Goal: Transaction & Acquisition: Book appointment/travel/reservation

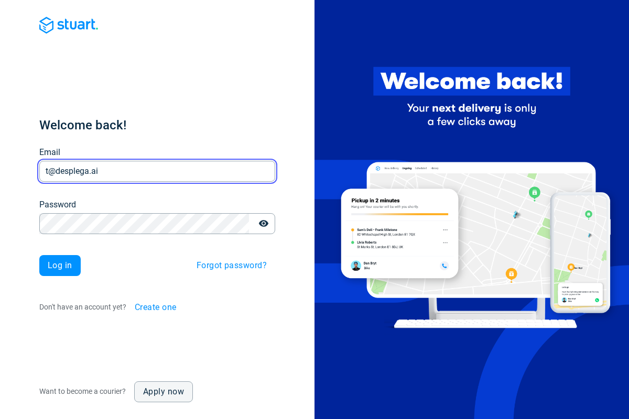
type input "t@desplega.ai"
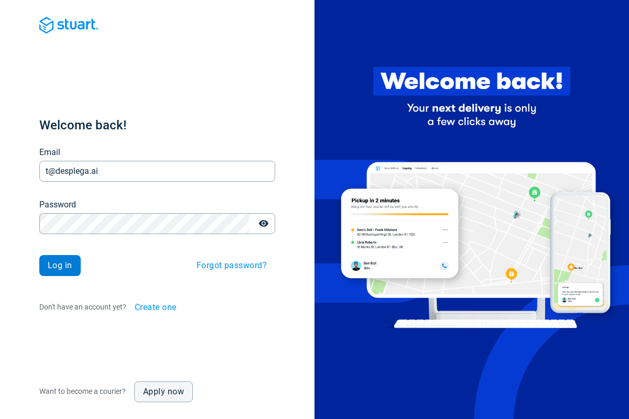
click at [60, 266] on span "Log in" at bounding box center [60, 265] width 25 height 8
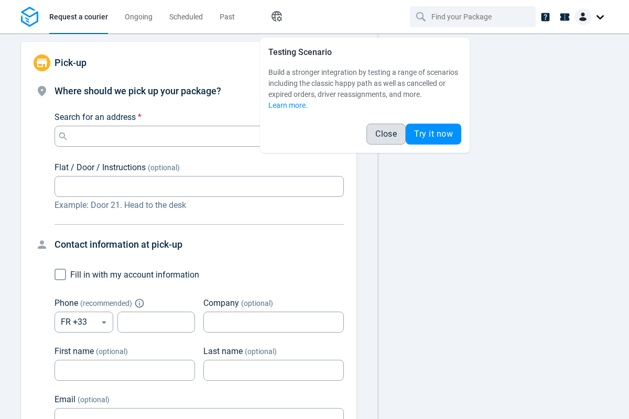
click at [385, 134] on span "Close" at bounding box center [385, 134] width 21 height 8
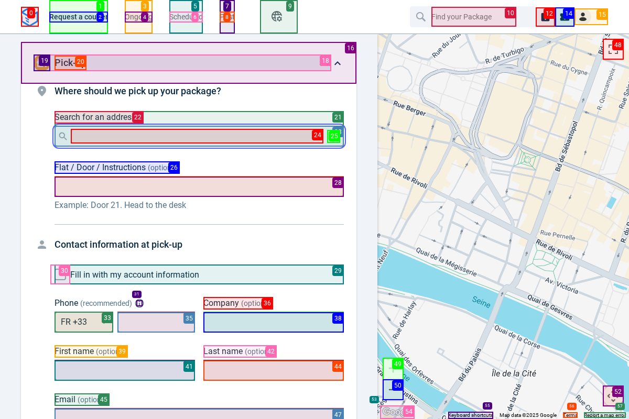
click at [197, 136] on input "Search for an address *" at bounding box center [197, 136] width 252 height 15
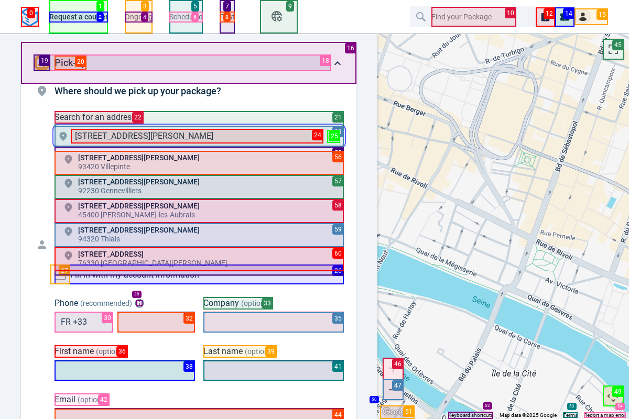
click at [199, 163] on li "10 Allée Jack London 93420 Villepinte" at bounding box center [198, 163] width 289 height 24
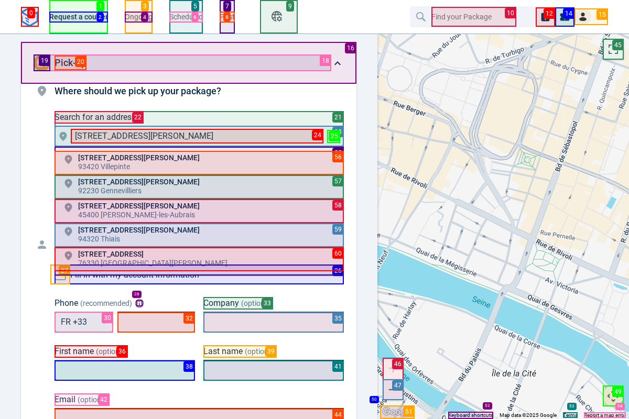
type input "10 All. Jack London, 93420 Villepinte, France"
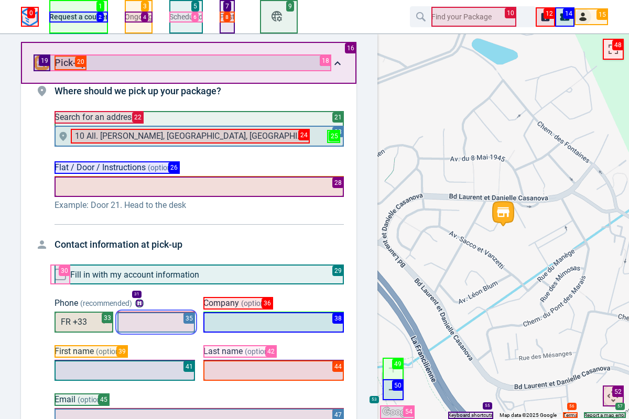
click at [156, 322] on input "tel" at bounding box center [156, 322] width 78 height 20
type input "+44 7700 900123"
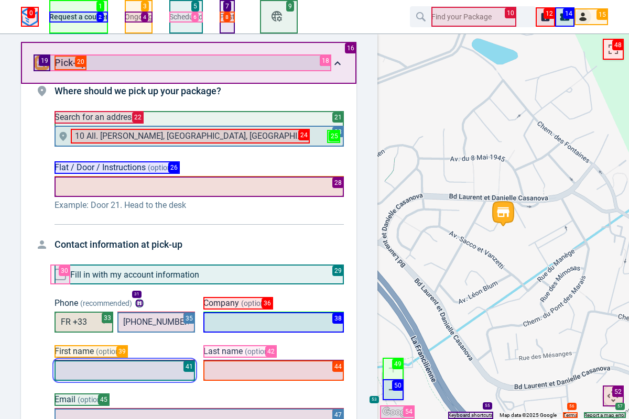
click at [125, 370] on div "First name (optional) First name (optional)" at bounding box center [124, 363] width 140 height 36
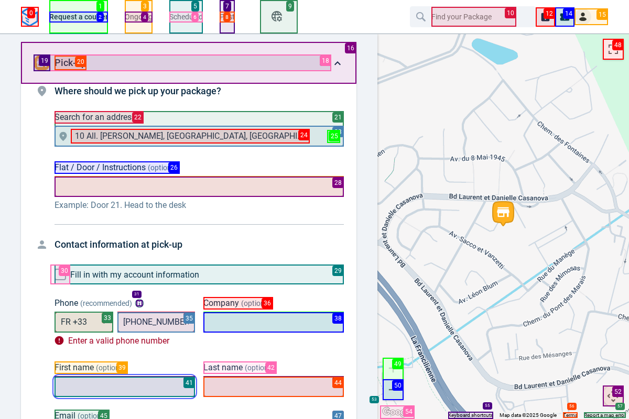
scroll to position [0, 0]
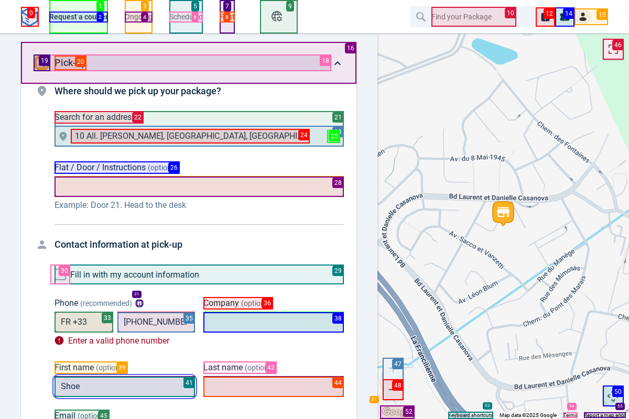
type input "Shoe"
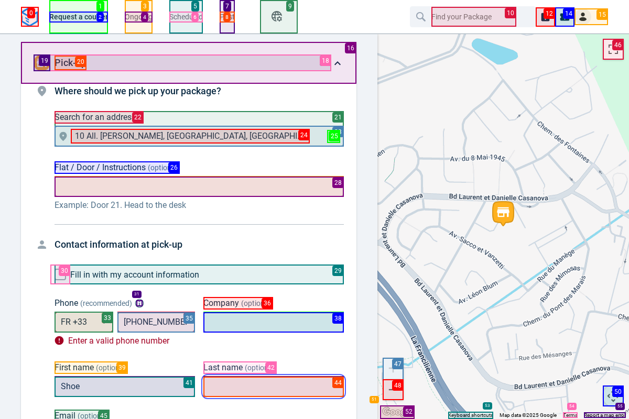
click at [273, 387] on input "Last name (optional)" at bounding box center [273, 387] width 140 height 20
type input "Shopper"
click at [84, 322] on body "Request a courier Ongoing Scheduled Past Happy Path Pick-up Where should we pic…" at bounding box center [314, 209] width 629 height 419
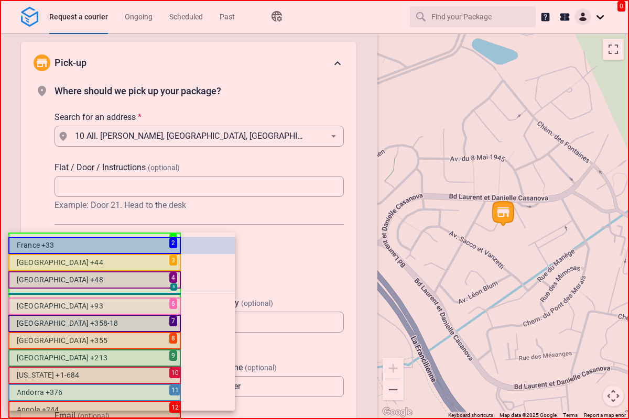
click at [94, 262] on li "United Kingdom +44" at bounding box center [121, 262] width 226 height 17
type input "GB"
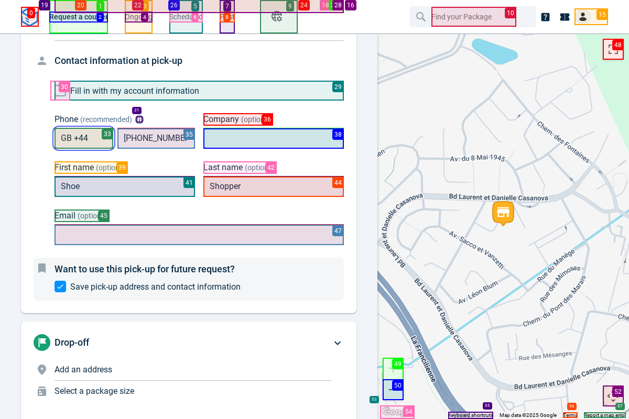
scroll to position [210, 0]
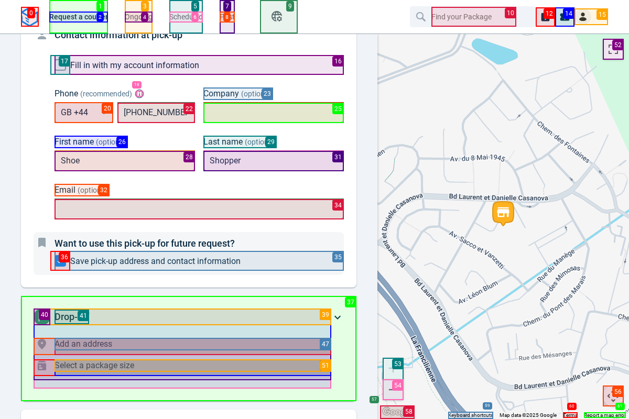
click at [189, 348] on p "Add an address" at bounding box center [192, 344] width 277 height 13
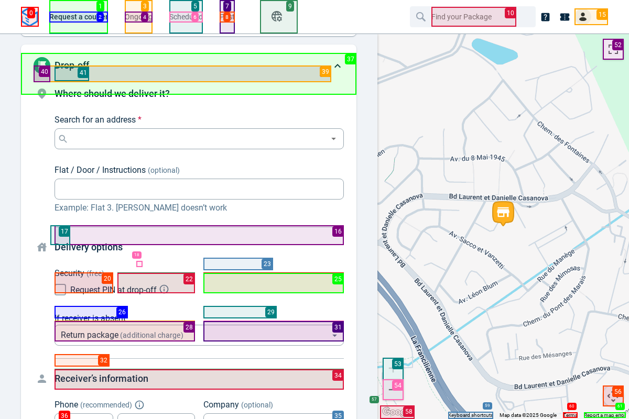
scroll to position [116, 0]
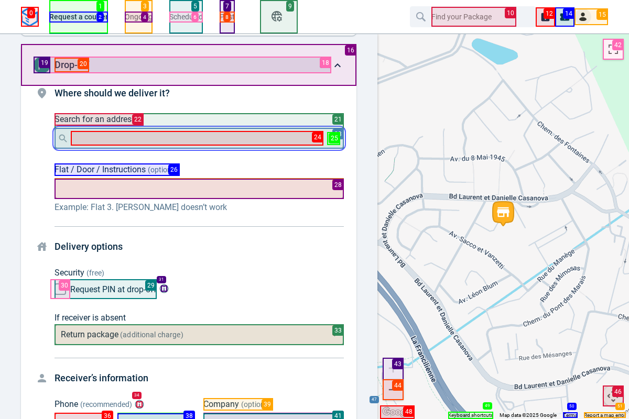
click at [197, 138] on input "Search for an address *" at bounding box center [197, 138] width 252 height 15
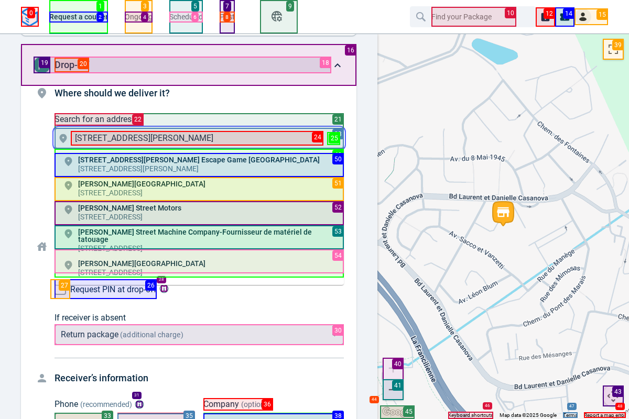
click at [199, 165] on p "20 Rue Monge, 21000 Dijon, France" at bounding box center [198, 168] width 241 height 10
type input "20 Rue Monge, 21000 Dijon, France"
type input "221B Baker Street Escape Game Dijon"
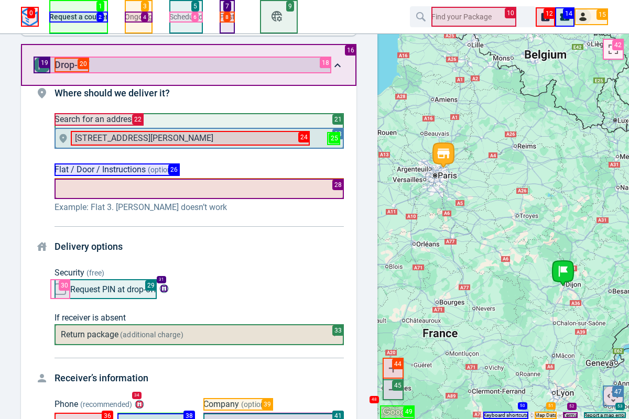
scroll to position [130, 0]
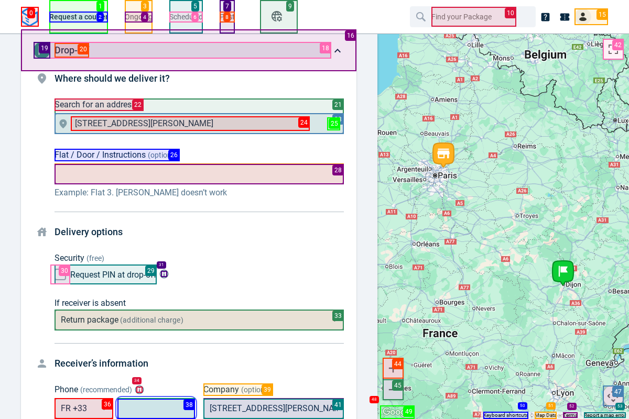
click at [156, 409] on input "tel" at bounding box center [156, 409] width 78 height 20
type input "+44 7700 900124"
click at [84, 409] on body "Request a courier Ongoing Scheduled Past Happy Path Pick-up 10 All. Jack London…" at bounding box center [314, 209] width 629 height 419
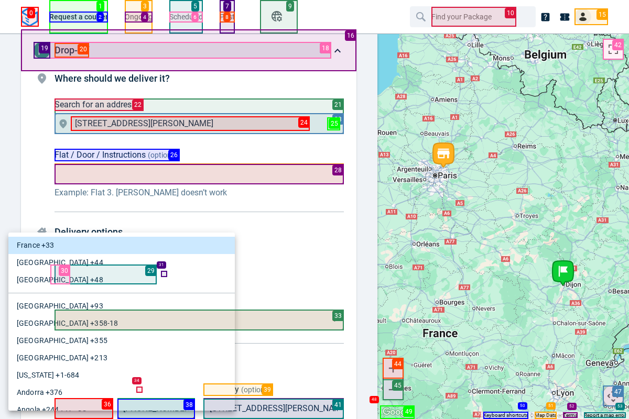
scroll to position [0, 0]
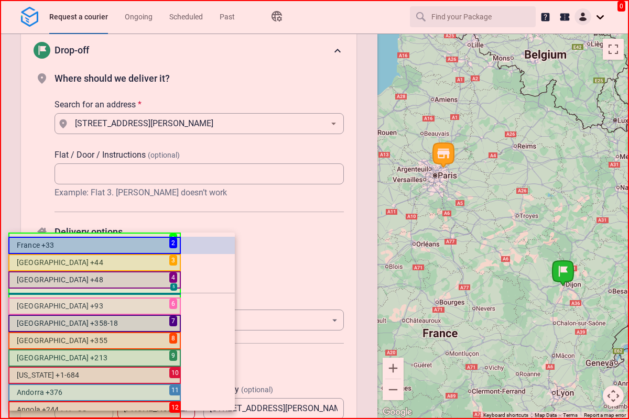
click at [94, 262] on li "United Kingdom +44" at bounding box center [121, 262] width 226 height 17
type input "GB"
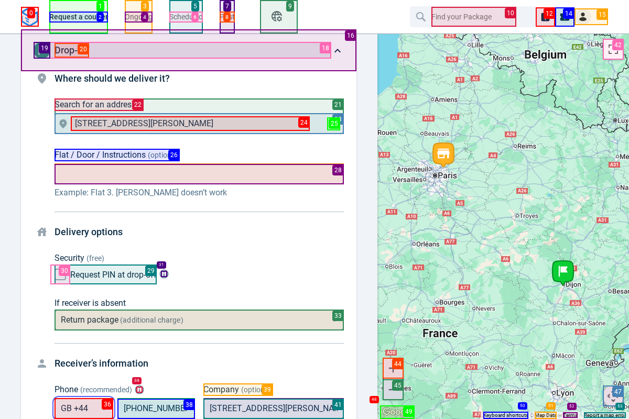
scroll to position [340, 0]
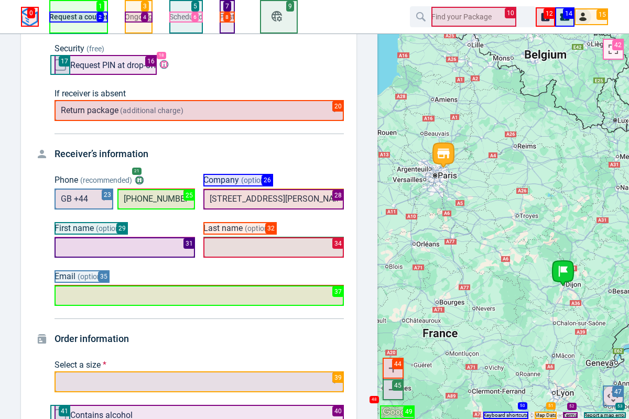
click at [199, 382] on body "Request a courier Ongoing Scheduled Past Happy Path Pick-up 10 All. Jack London…" at bounding box center [314, 209] width 629 height 419
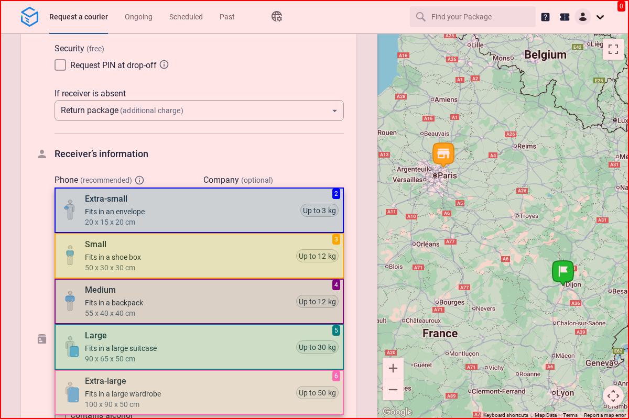
click at [199, 256] on li "Small Fits in a shoe box 50 x 30 x 30 cm Up to 12 kg" at bounding box center [198, 256] width 289 height 46
type input "small"
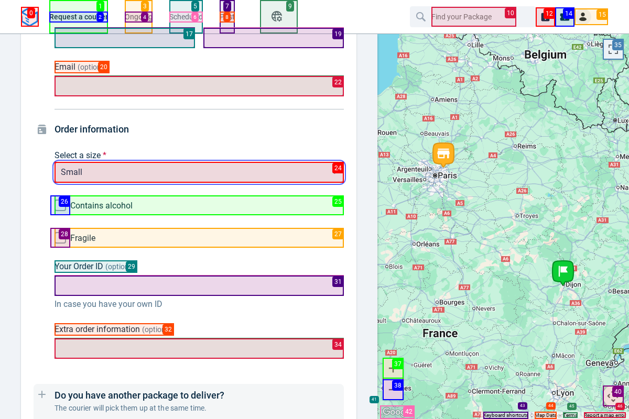
scroll to position [759, 0]
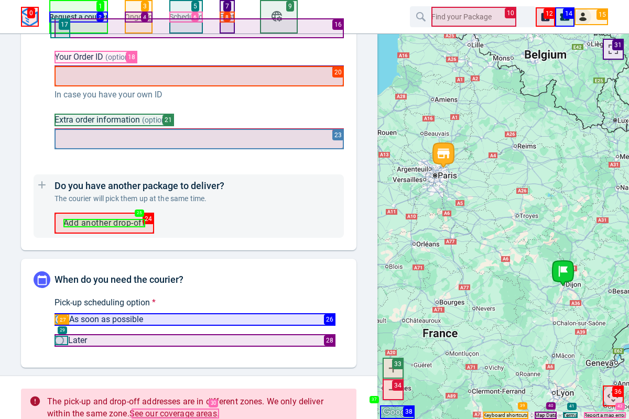
click at [62, 320] on input "As soon as possible" at bounding box center [61, 319] width 15 height 10
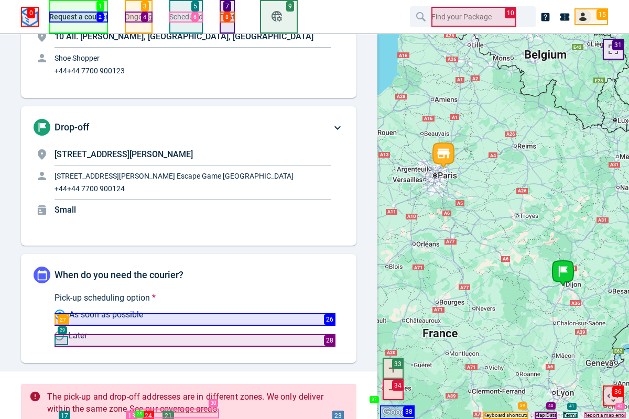
scroll to position [49, 0]
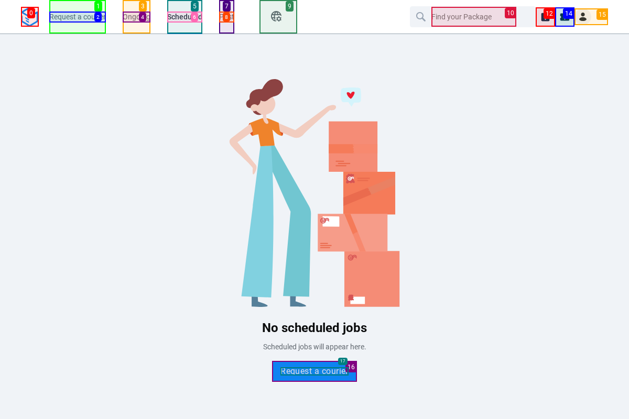
click at [314, 371] on span "Request a courier" at bounding box center [314, 371] width 68 height 8
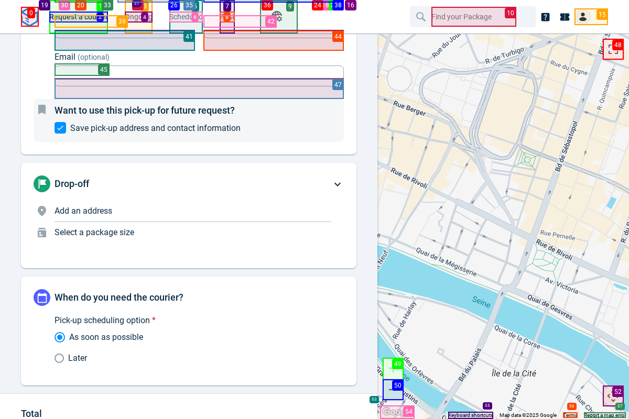
scroll to position [419, 0]
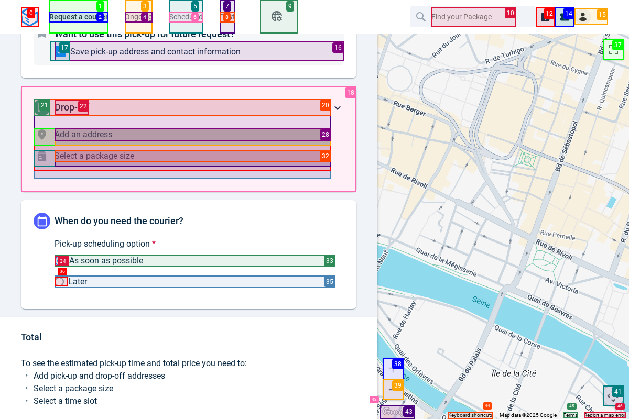
click at [61, 282] on input "Later" at bounding box center [61, 281] width 14 height 9
radio input "true"
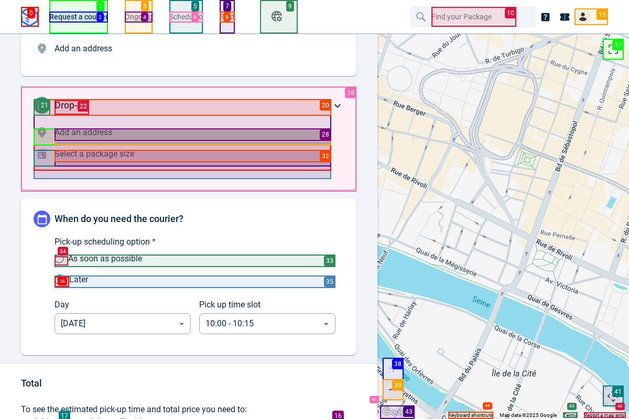
scroll to position [39, 0]
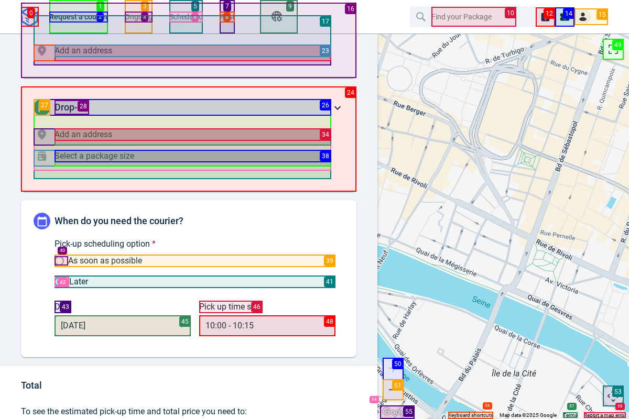
click at [123, 326] on body "Request a courier Ongoing Scheduled Past Happy Path Pick-up Add an address Wher…" at bounding box center [314, 209] width 629 height 419
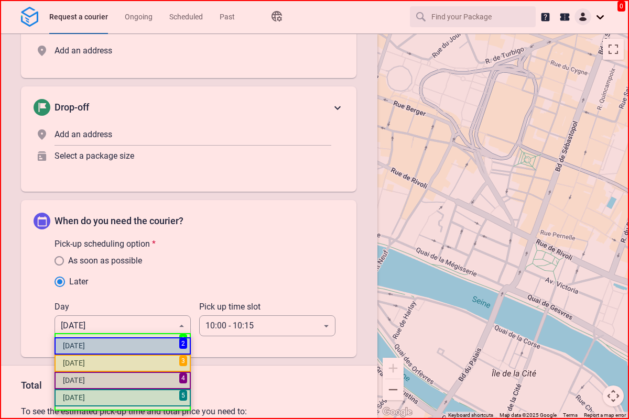
click at [123, 346] on li "11 September" at bounding box center [122, 345] width 136 height 17
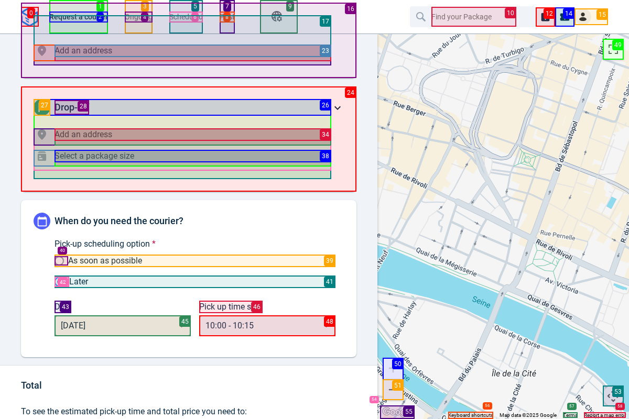
click at [267, 326] on body "Request a courier Ongoing Scheduled Past Happy Path Pick-up Add an address Wher…" at bounding box center [314, 209] width 629 height 419
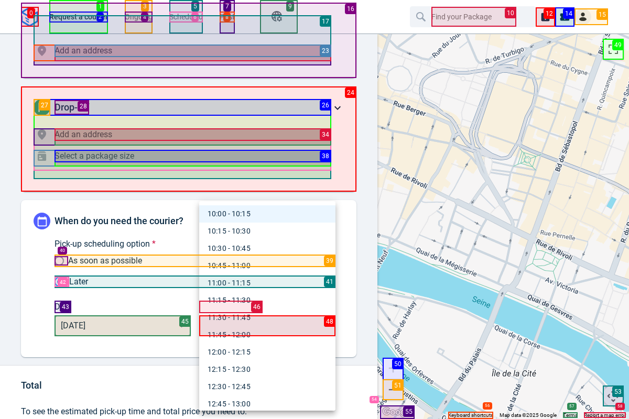
scroll to position [210, 0]
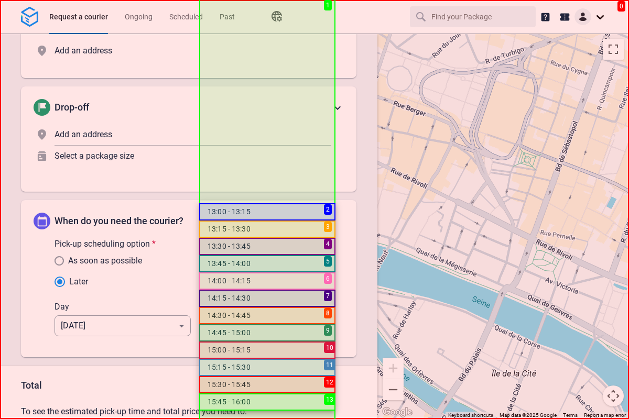
click at [267, 212] on li "13:00 - 13:15" at bounding box center [267, 211] width 136 height 17
type input "15:00:00-15:15:00"
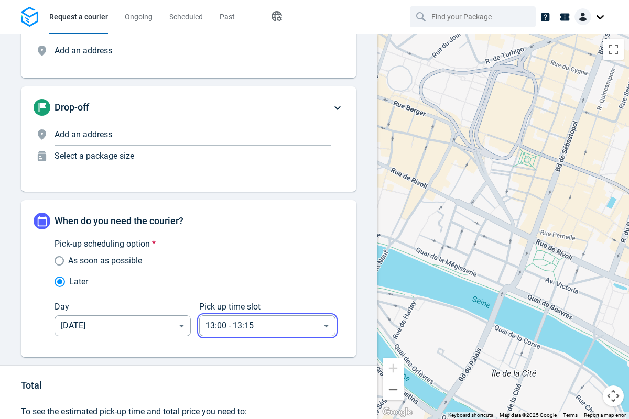
scroll to position [130, 0]
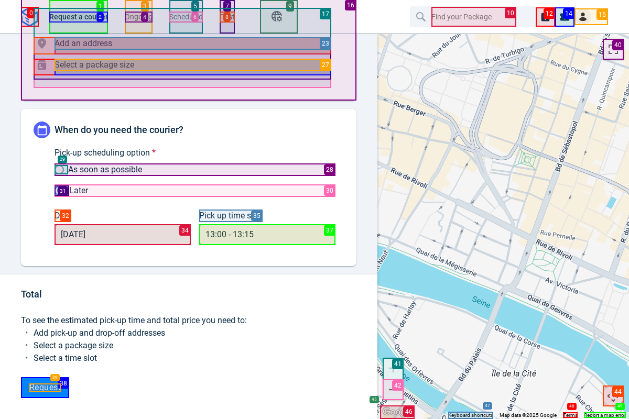
click at [45, 388] on span "Request" at bounding box center [44, 387] width 31 height 8
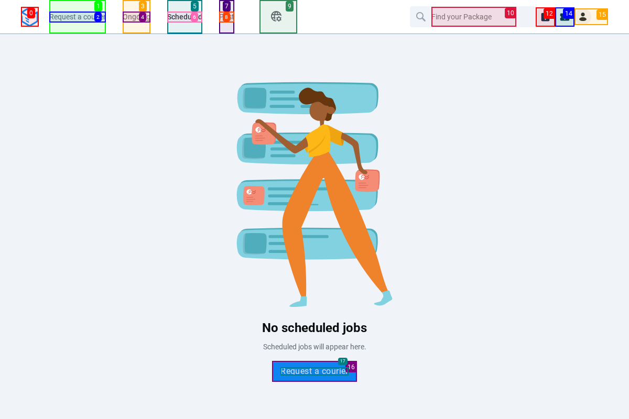
click at [226, 17] on span "Past" at bounding box center [226, 17] width 15 height 8
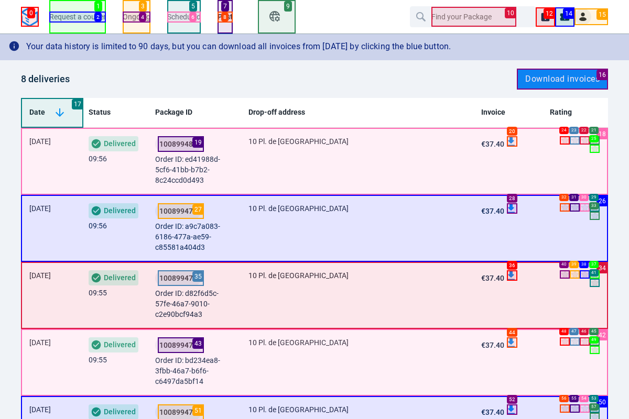
click at [181, 144] on span "100899480" at bounding box center [178, 143] width 38 height 7
